Goal: Task Accomplishment & Management: Manage account settings

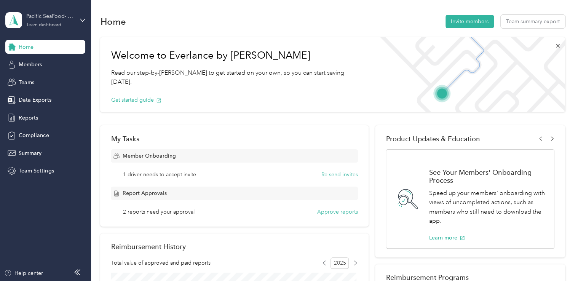
click at [44, 24] on div "Team dashboard" at bounding box center [43, 25] width 35 height 5
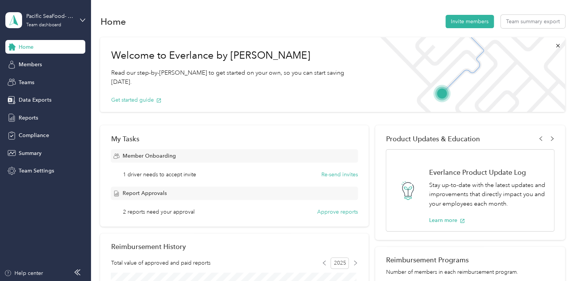
click at [39, 63] on div "Team dashboard" at bounding box center [86, 62] width 150 height 13
click at [30, 83] on span "Teams" at bounding box center [27, 82] width 16 height 8
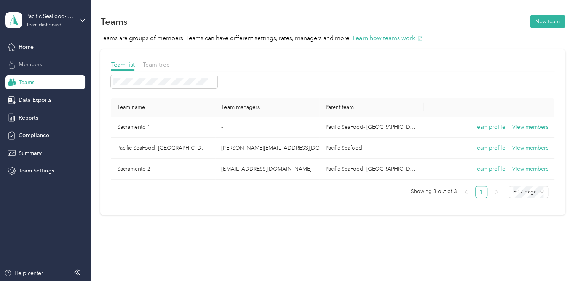
click at [27, 62] on span "Members" at bounding box center [30, 65] width 23 height 8
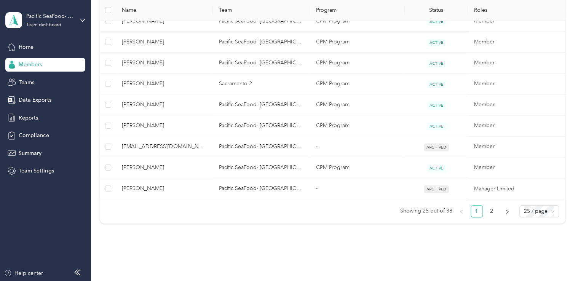
scroll to position [571, 0]
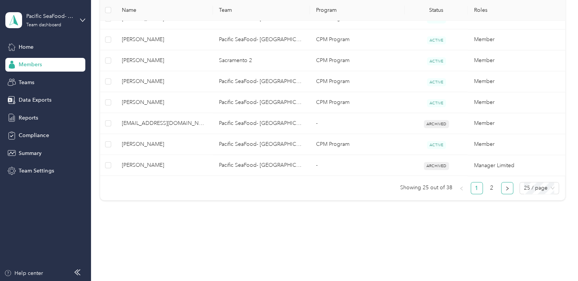
click at [505, 188] on icon "right" at bounding box center [507, 188] width 5 height 5
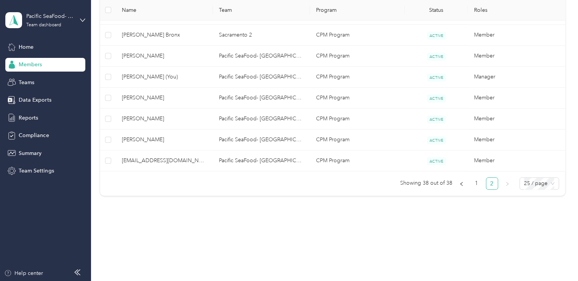
scroll to position [323, 0]
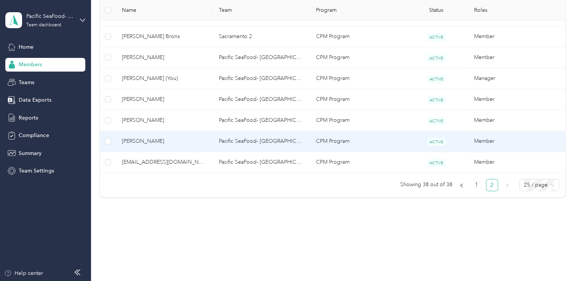
click at [144, 145] on td "[PERSON_NAME]" at bounding box center [164, 141] width 97 height 21
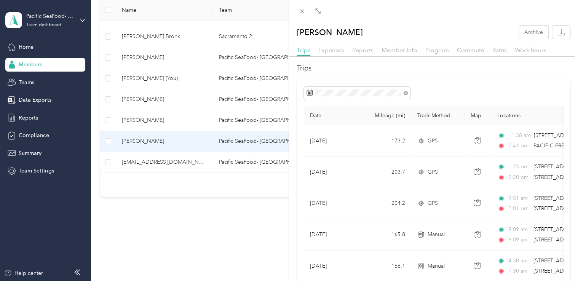
click at [31, 120] on div "[PERSON_NAME] Archive Trips Expenses Reports Member info Program Commute Rates …" at bounding box center [289, 140] width 578 height 281
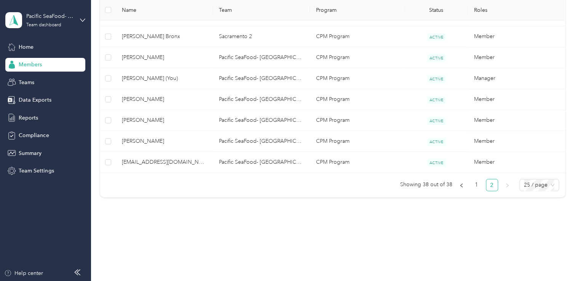
click at [30, 118] on span "Reports" at bounding box center [28, 118] width 19 height 8
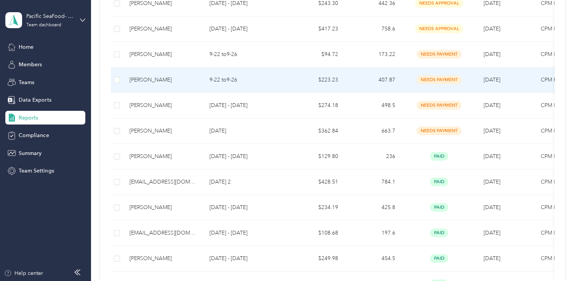
scroll to position [114, 0]
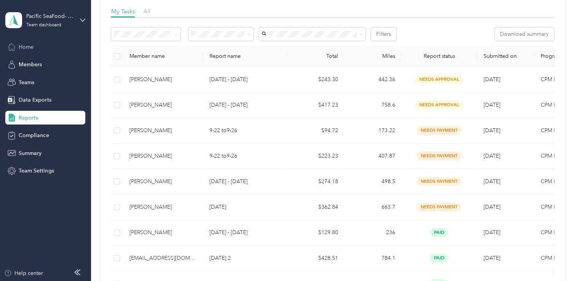
click at [30, 47] on span "Home" at bounding box center [26, 47] width 15 height 8
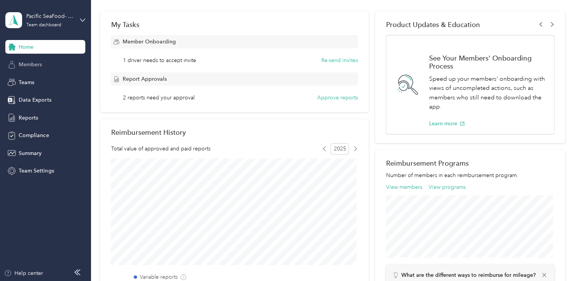
drag, startPoint x: 30, startPoint y: 68, endPoint x: 46, endPoint y: 65, distance: 15.9
click at [30, 68] on span "Members" at bounding box center [30, 65] width 23 height 8
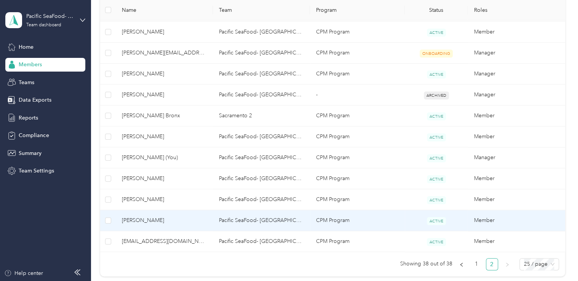
scroll to position [285, 0]
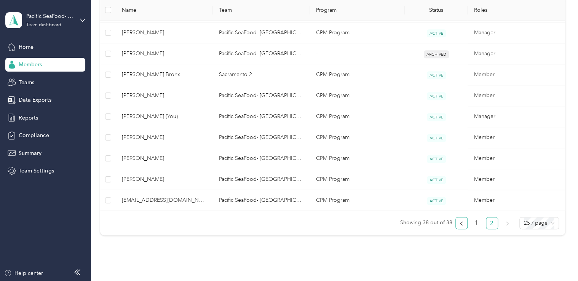
click at [462, 223] on button "button" at bounding box center [462, 223] width 12 height 12
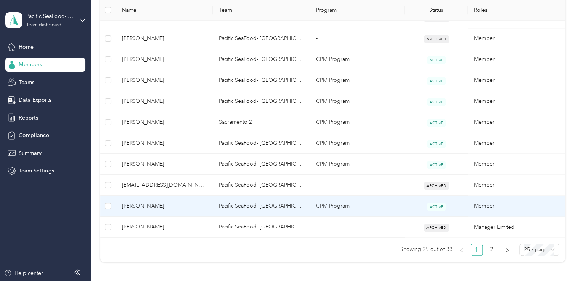
scroll to position [574, 0]
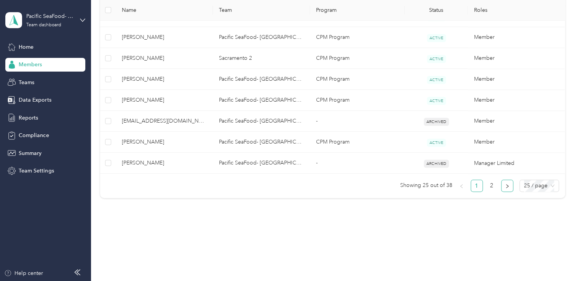
click at [506, 185] on icon "right" at bounding box center [507, 186] width 2 height 4
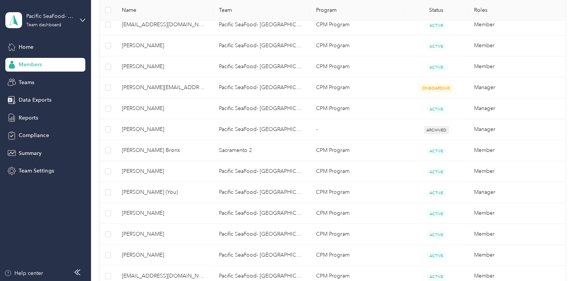
scroll to position [209, 0]
click at [27, 117] on span "Reports" at bounding box center [28, 118] width 19 height 8
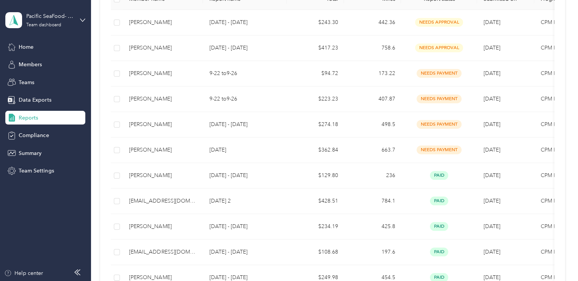
scroll to position [209, 0]
